Goal: Task Accomplishment & Management: Use online tool/utility

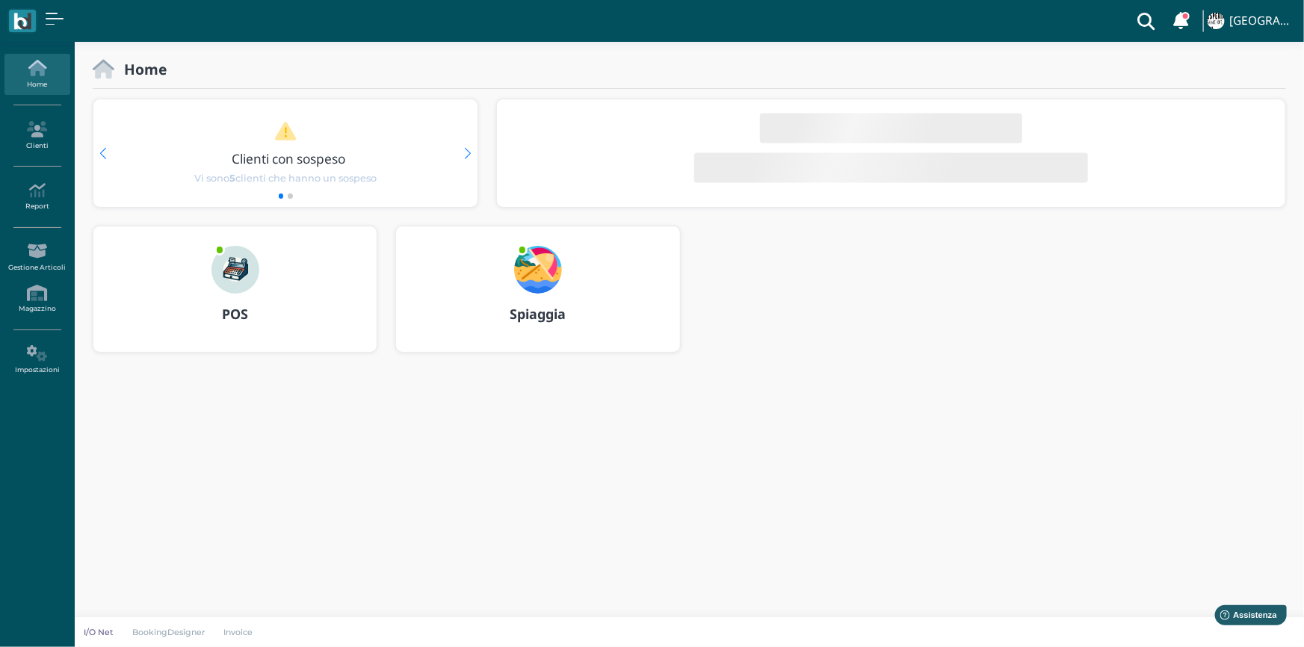
click at [229, 265] on img at bounding box center [236, 270] width 48 height 48
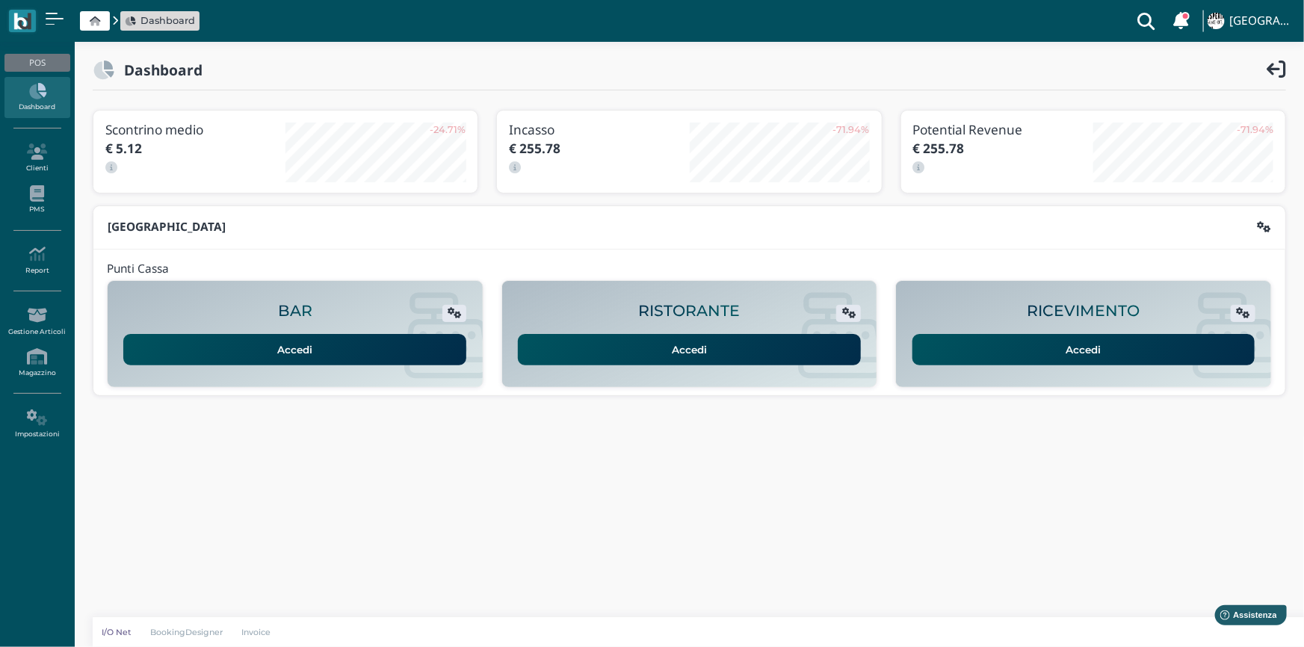
click at [1083, 348] on link "Accedi" at bounding box center [1084, 349] width 343 height 31
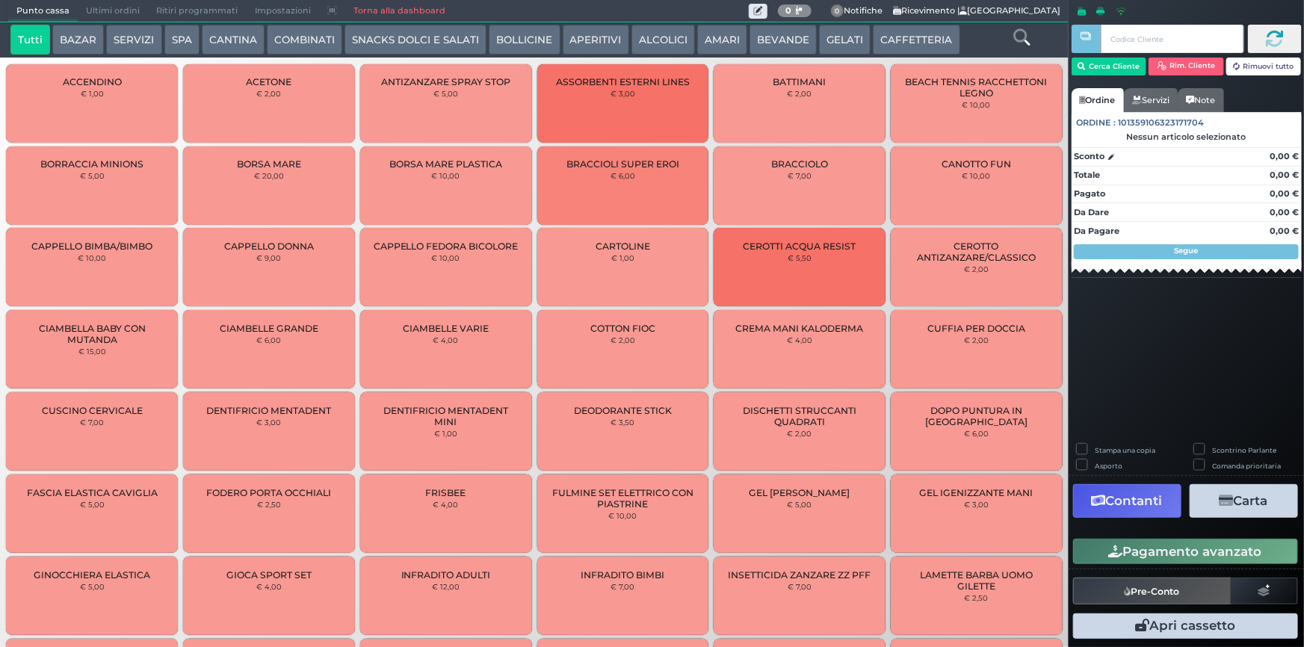
click at [179, 35] on button "SPA" at bounding box center [181, 40] width 35 height 30
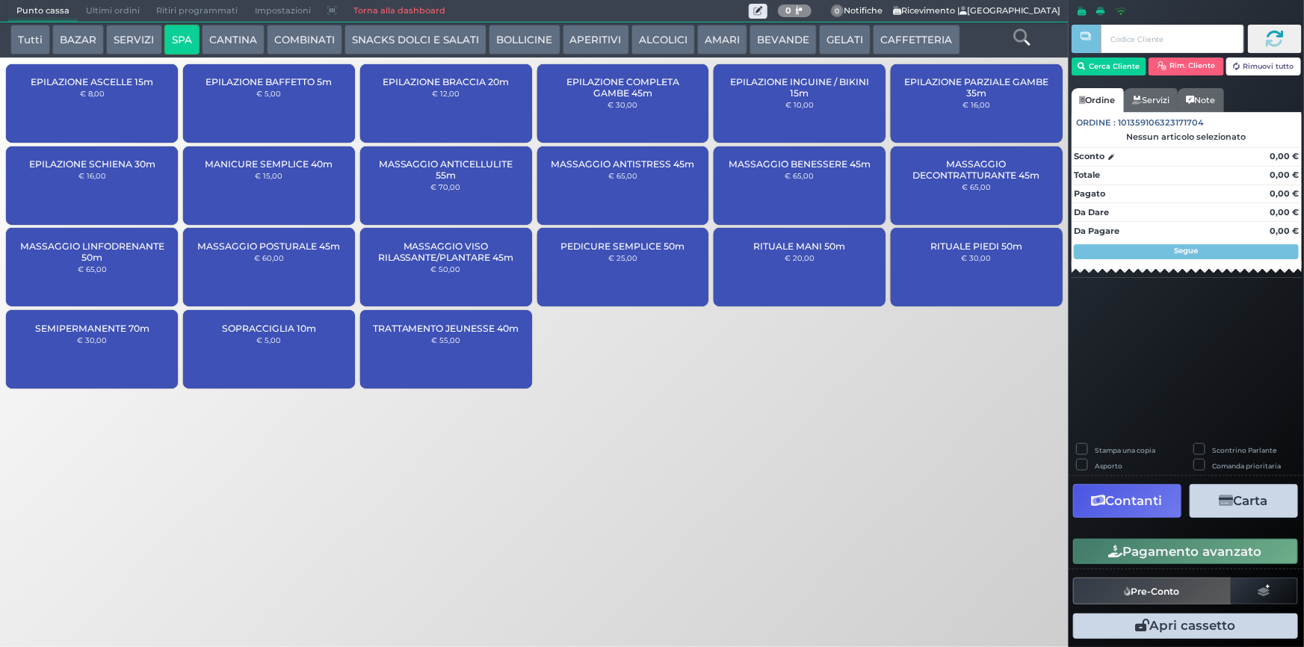
click at [112, 6] on span "Ultimi ordini" at bounding box center [113, 11] width 70 height 21
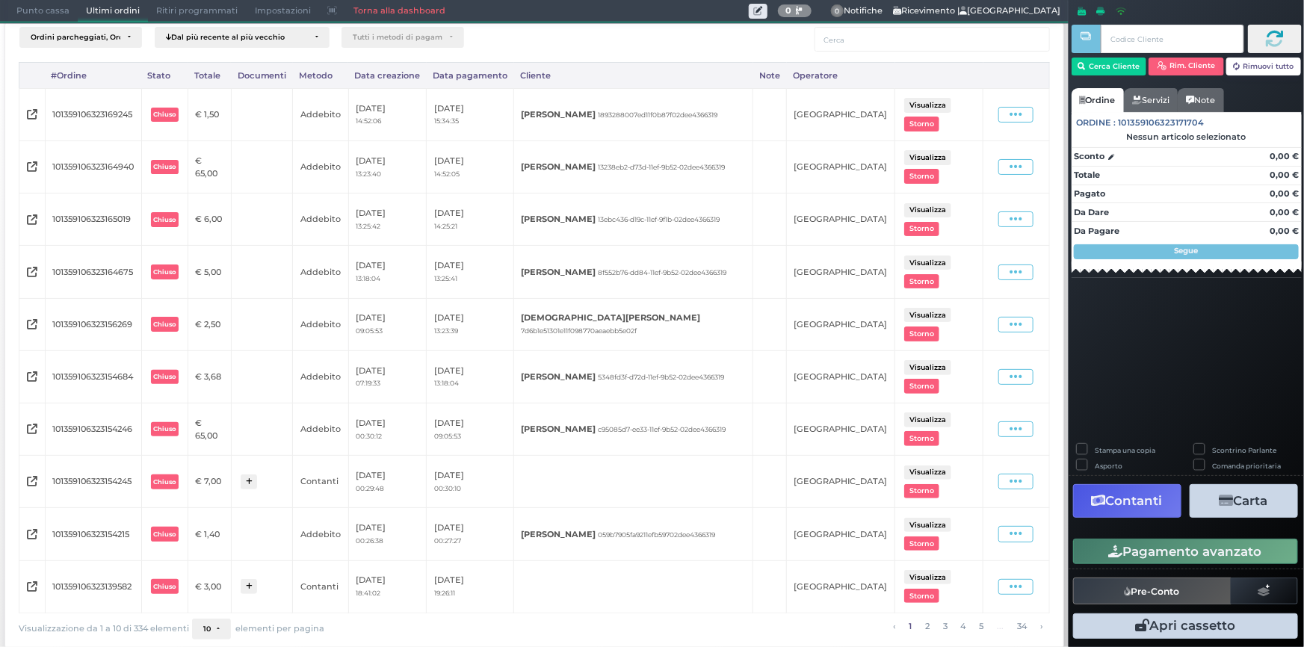
scroll to position [28, 0]
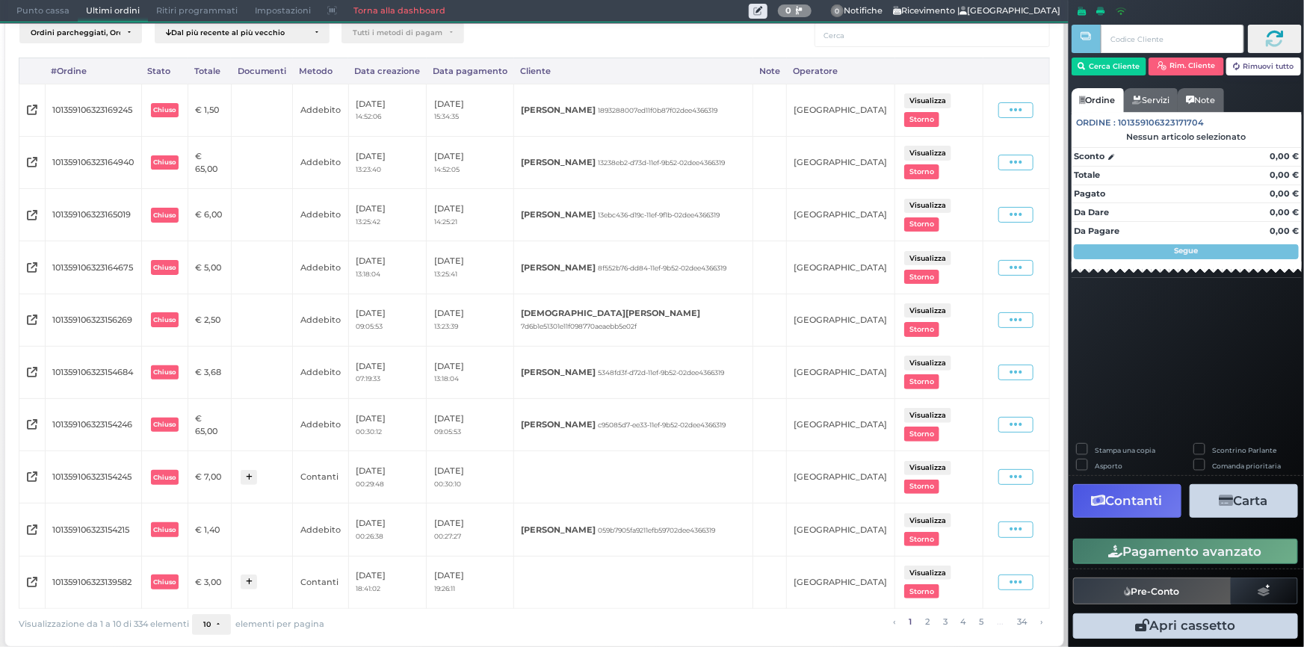
click at [209, 620] on span "10" at bounding box center [206, 624] width 7 height 9
click at [202, 591] on link "100" at bounding box center [234, 596] width 82 height 28
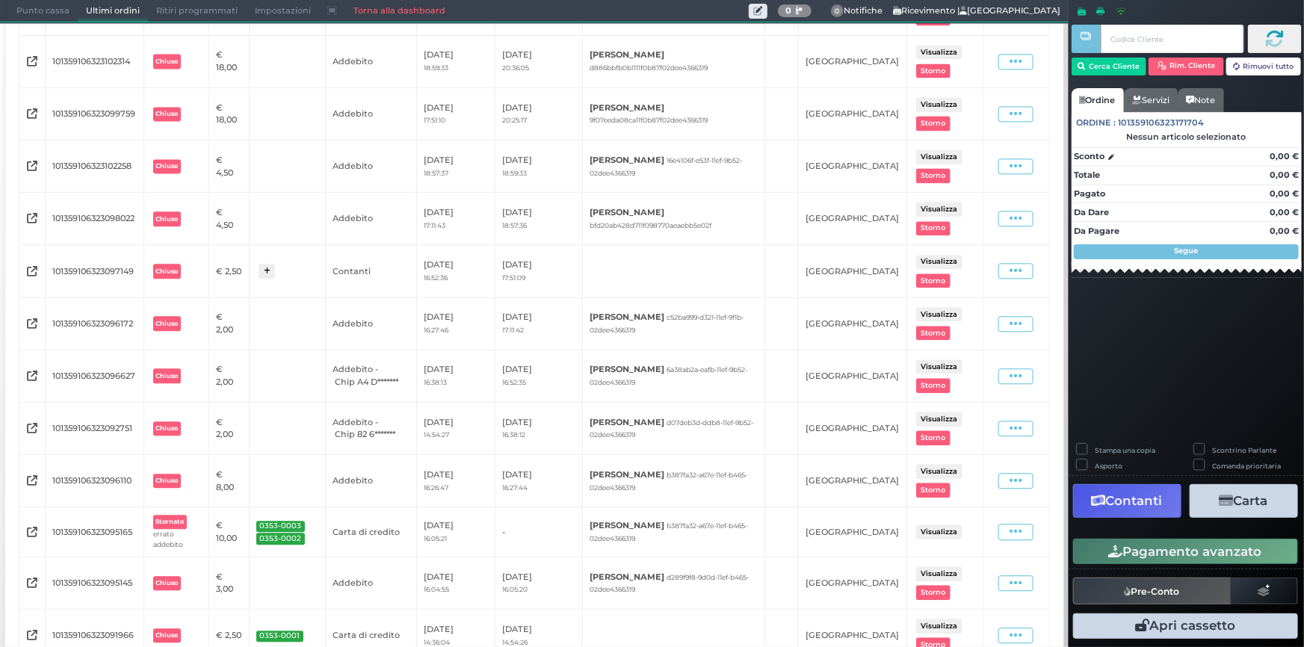
scroll to position [2261, 0]
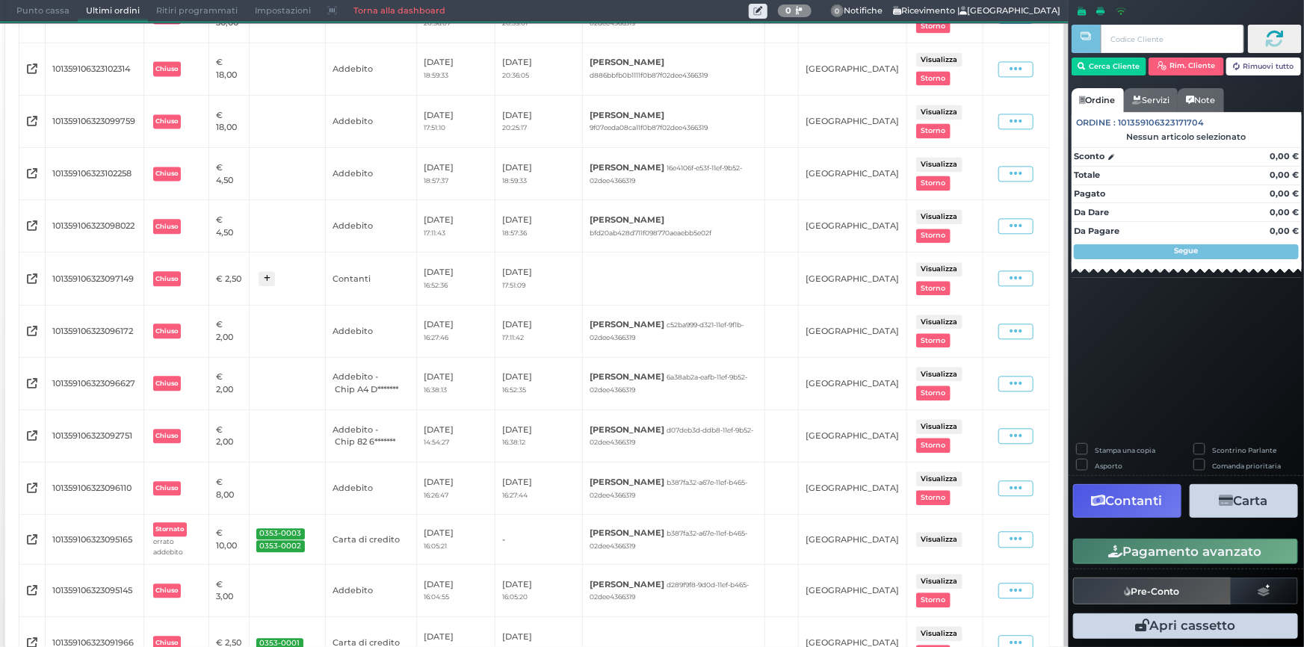
click at [40, 15] on span "Punto cassa" at bounding box center [43, 11] width 70 height 21
